Goal: Information Seeking & Learning: Learn about a topic

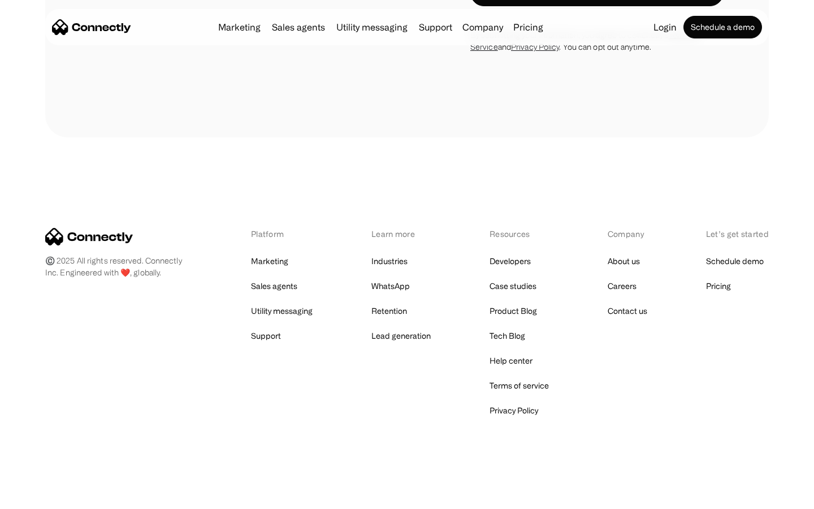
scroll to position [1041, 0]
